Goal: Find specific page/section: Find specific page/section

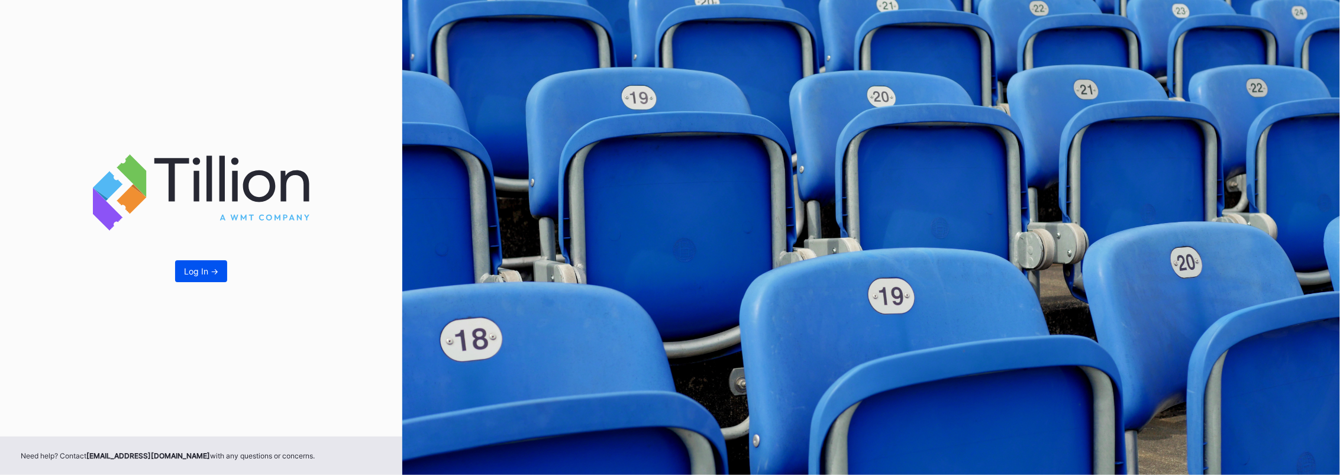
click at [217, 262] on button "Log In ->" at bounding box center [201, 271] width 52 height 22
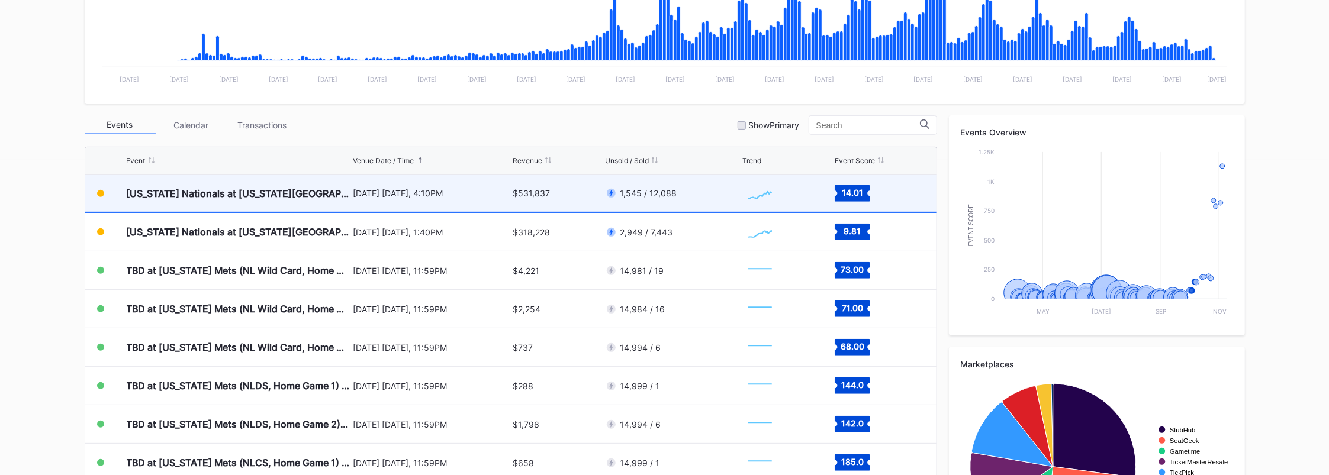
scroll to position [3000, 0]
click at [283, 183] on div "[US_STATE] Nationals at [US_STATE][GEOGRAPHIC_DATA] (Long Sleeve T-Shirt Giveaw…" at bounding box center [239, 193] width 224 height 37
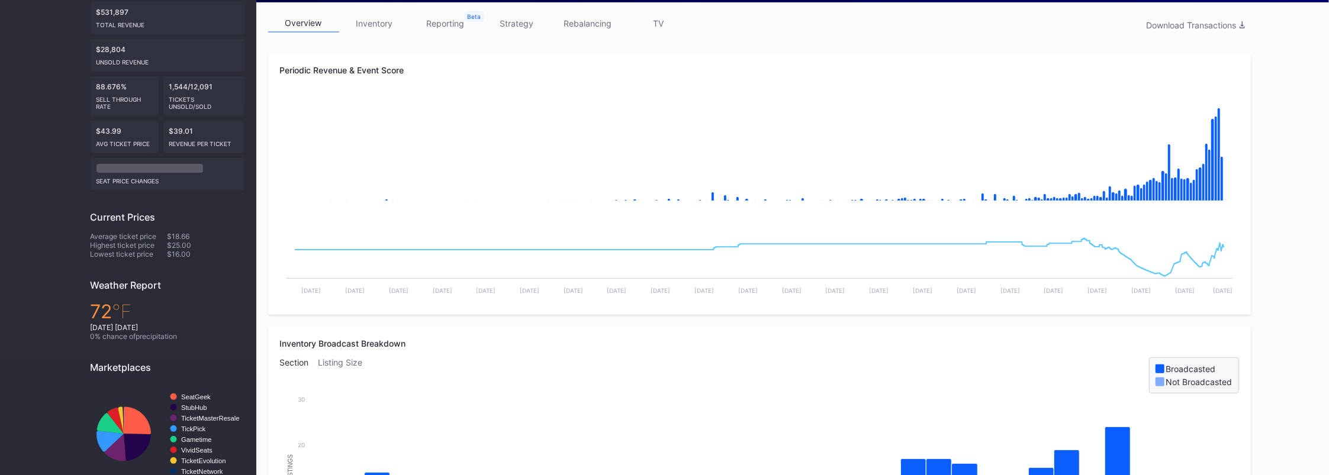
scroll to position [157, 0]
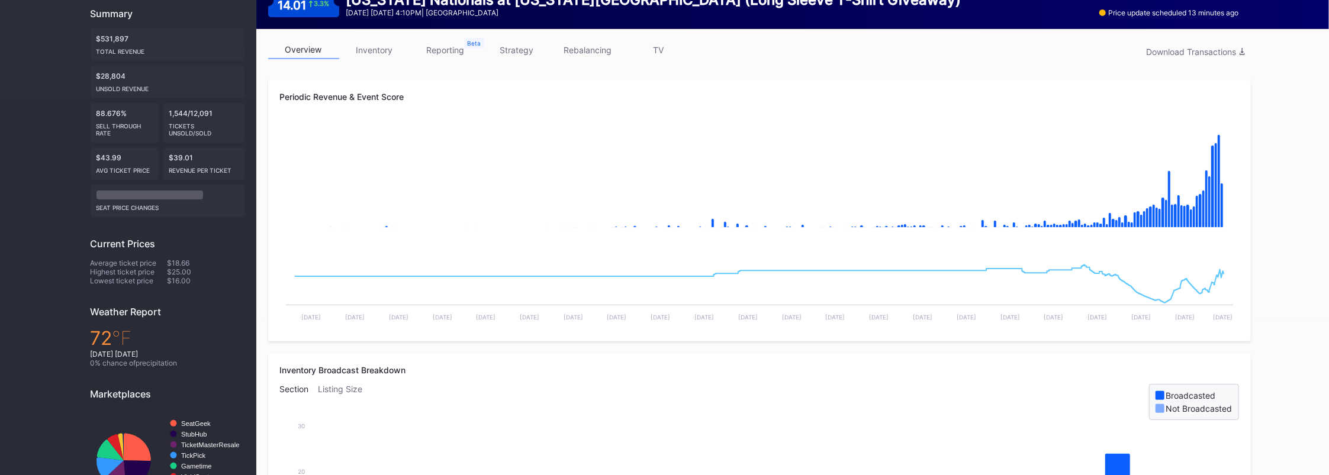
click at [383, 44] on link "inventory" at bounding box center [374, 50] width 71 height 18
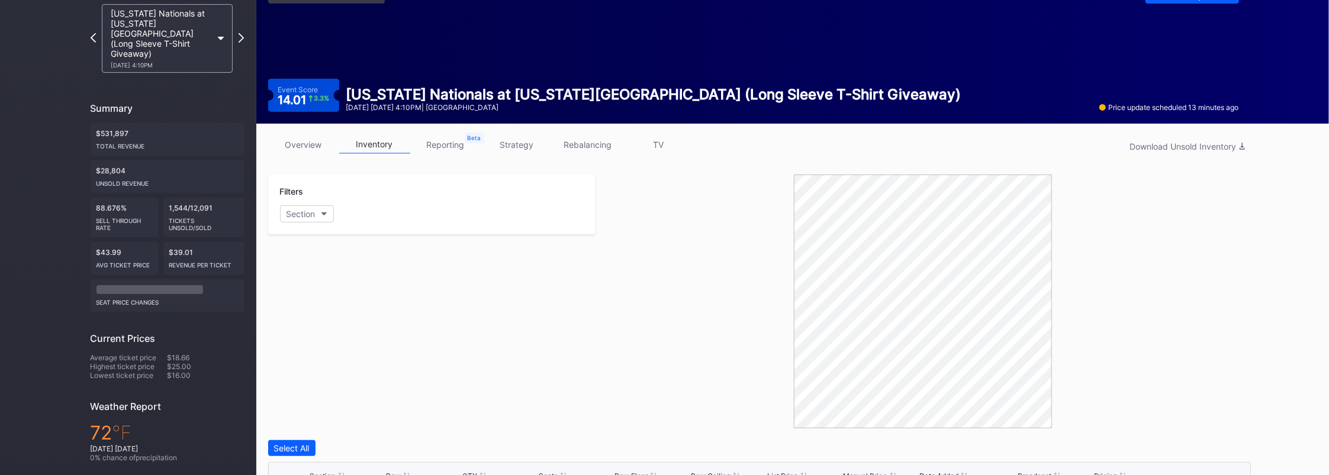
scroll to position [79, 0]
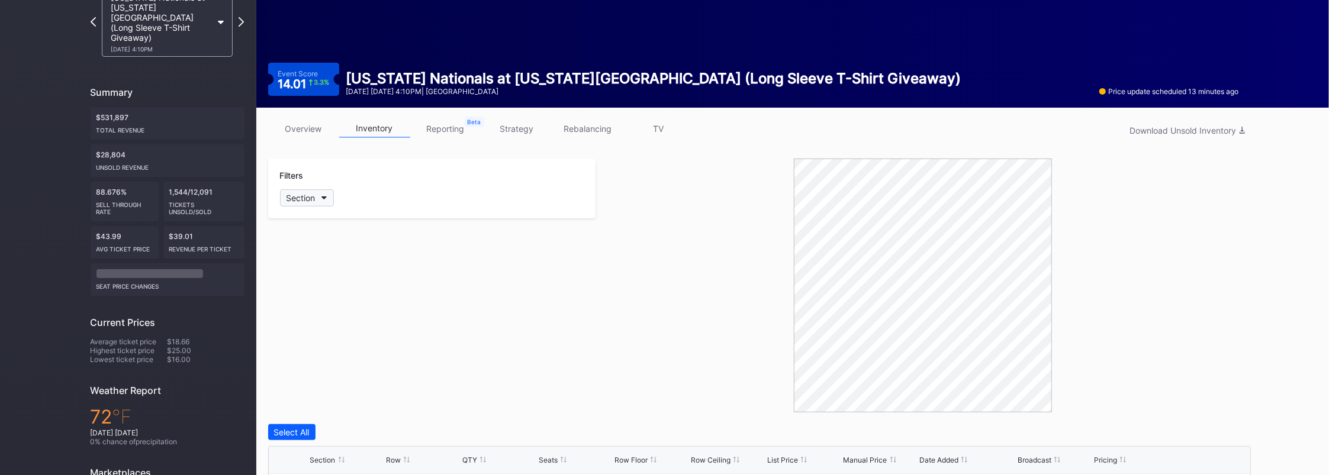
click at [319, 197] on button "Section" at bounding box center [307, 197] width 54 height 17
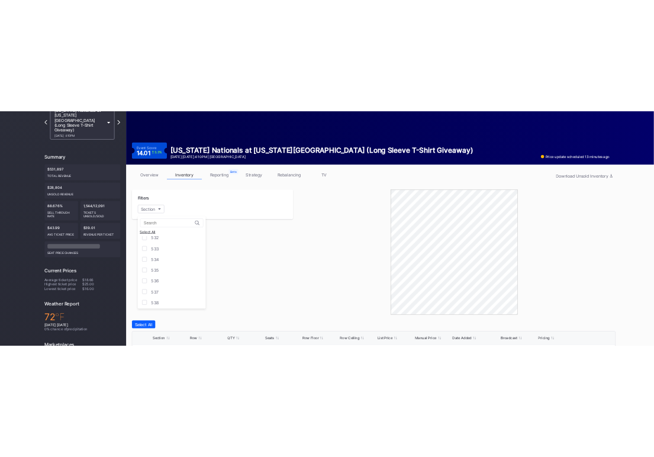
scroll to position [649, 0]
